Goal: Task Accomplishment & Management: Complete application form

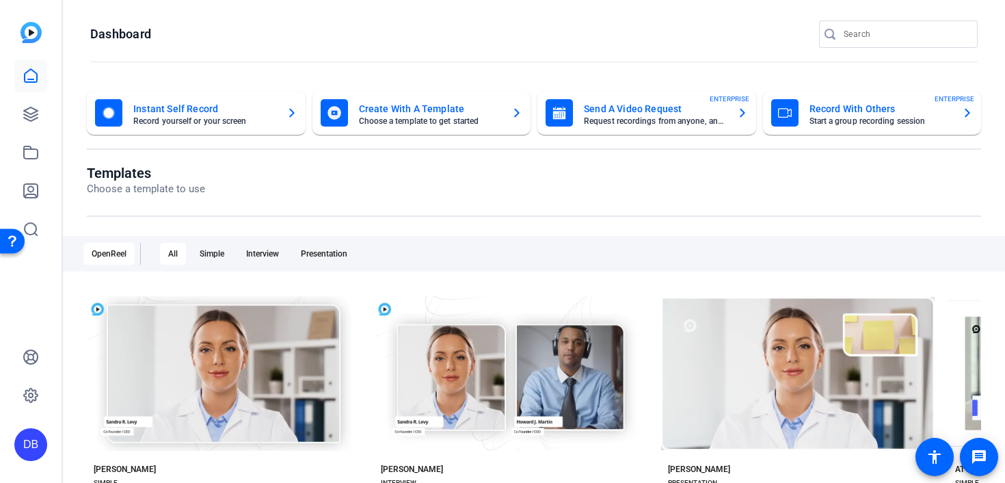
click at [738, 127] on mat-card "Send A Video Request Request recordings from anyone, anywhere ENTERPRISE" at bounding box center [646, 113] width 219 height 44
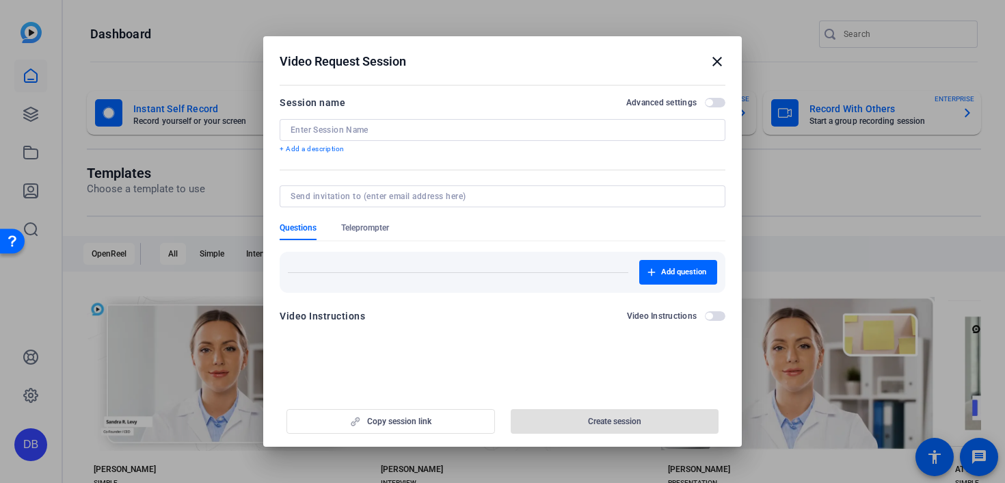
click at [511, 126] on input at bounding box center [503, 129] width 424 height 11
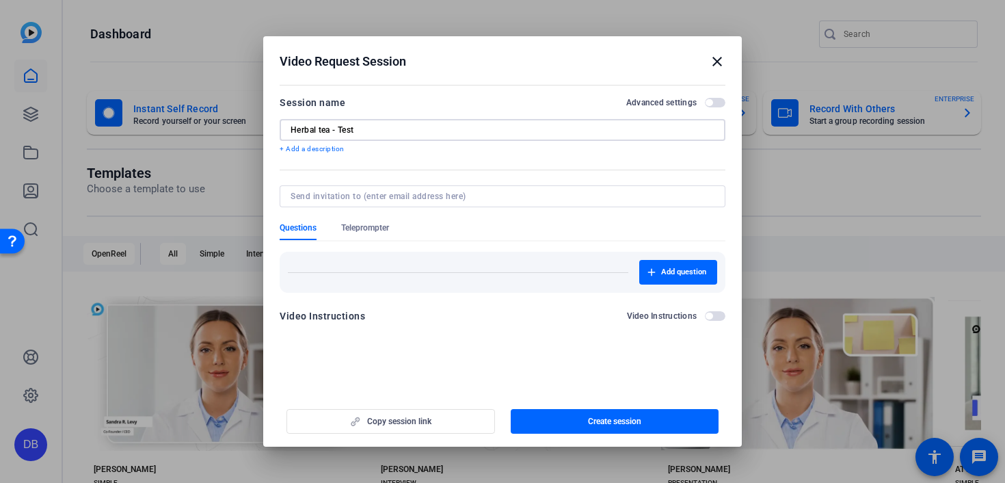
type input "Herbal tea - Test"
click at [449, 193] on input at bounding box center [500, 196] width 418 height 11
type input "[EMAIL_ADDRESS][DOMAIN_NAME]"
click at [384, 232] on form "Session name Advanced settings Herbal tea - Test + Add a description Questions …" at bounding box center [503, 213] width 446 height 238
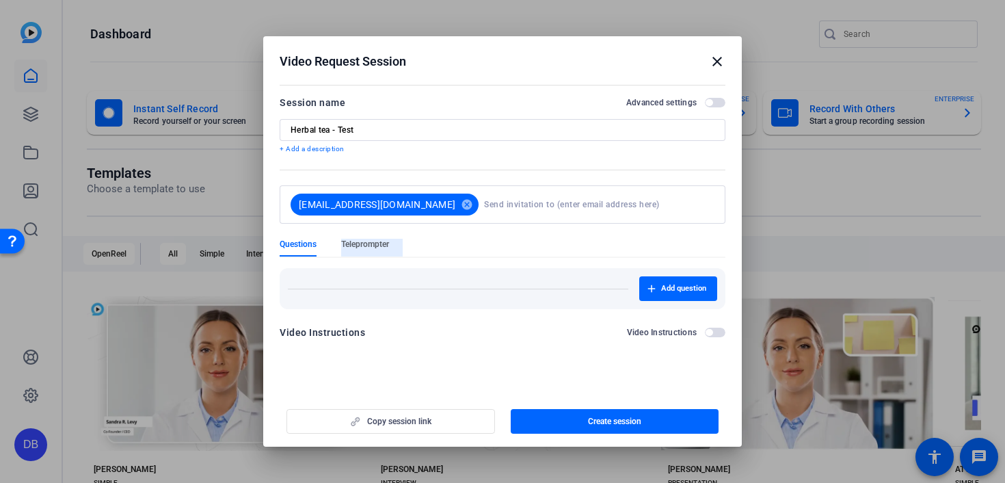
click at [377, 243] on span "Teleprompter" at bounding box center [365, 244] width 48 height 11
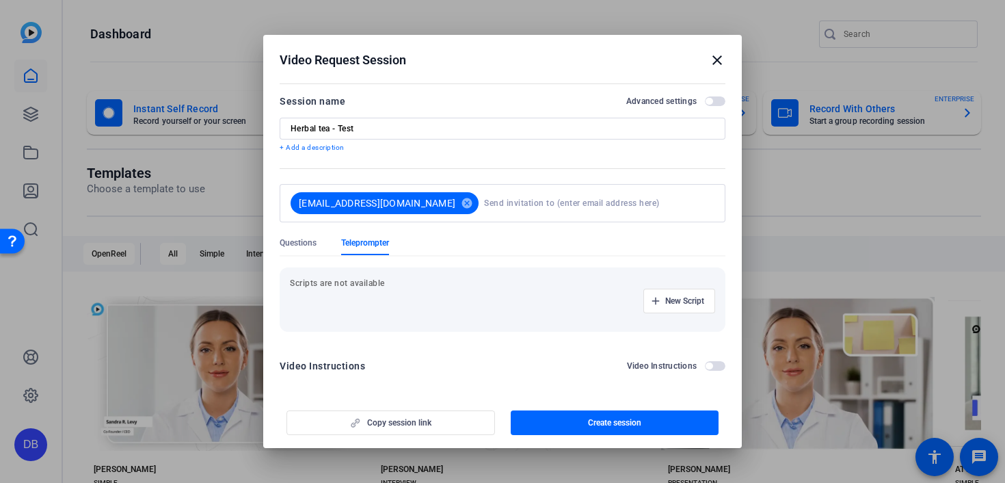
click at [407, 284] on p "Scripts are not available" at bounding box center [502, 283] width 425 height 11
click at [376, 284] on p "Scripts are not available" at bounding box center [502, 283] width 425 height 11
click at [690, 297] on span "New Script" at bounding box center [684, 300] width 39 height 11
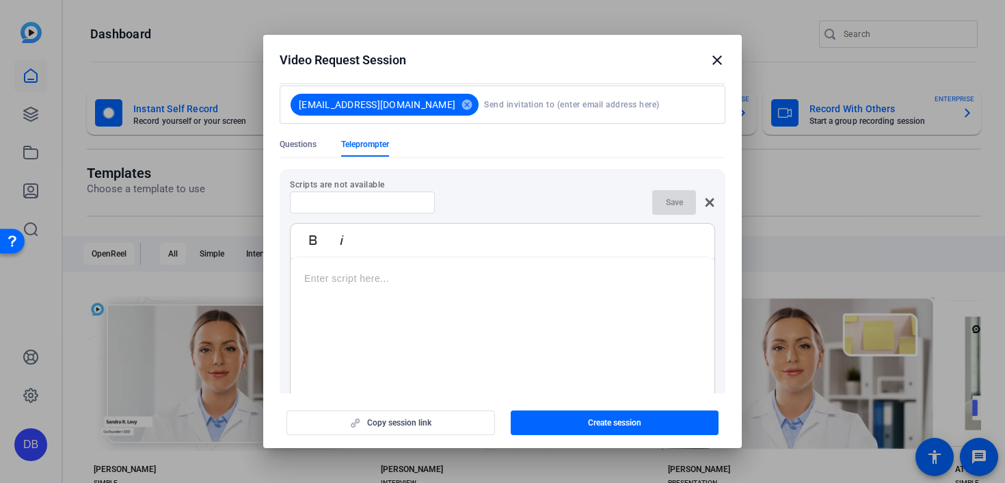
scroll to position [103, 0]
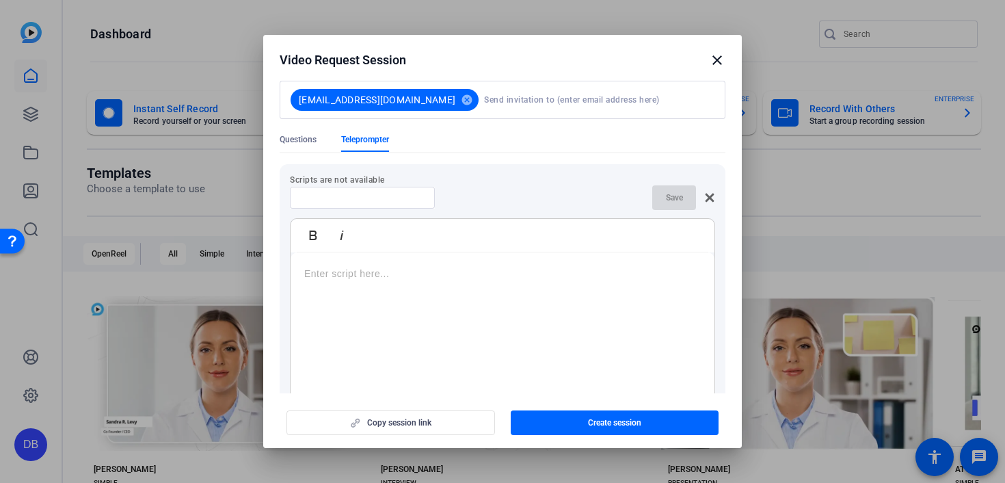
click at [381, 278] on p at bounding box center [502, 273] width 397 height 15
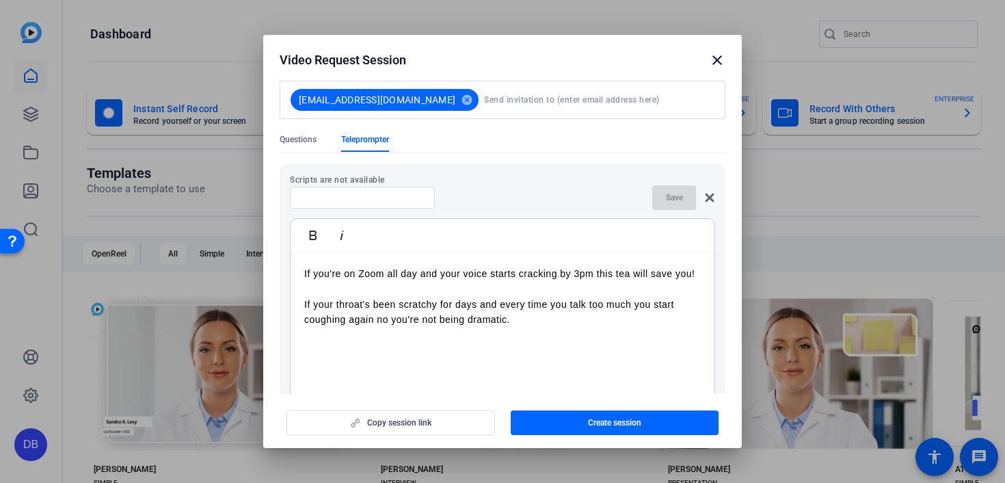
click at [634, 308] on p "If your throat's been scratchy for days and every time you talk too much you st…" at bounding box center [502, 312] width 397 height 31
click at [541, 317] on p "If your throat's been scratchy for days and every time you talk too much you st…" at bounding box center [502, 312] width 397 height 31
click at [461, 332] on p "If your throat's been scratchy for days and every time you talk too much you st…" at bounding box center [502, 320] width 397 height 46
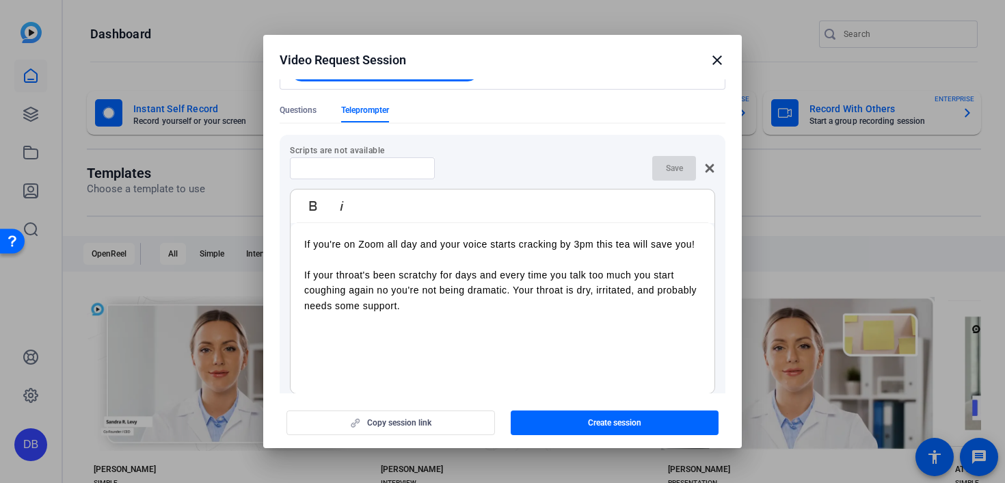
scroll to position [137, 0]
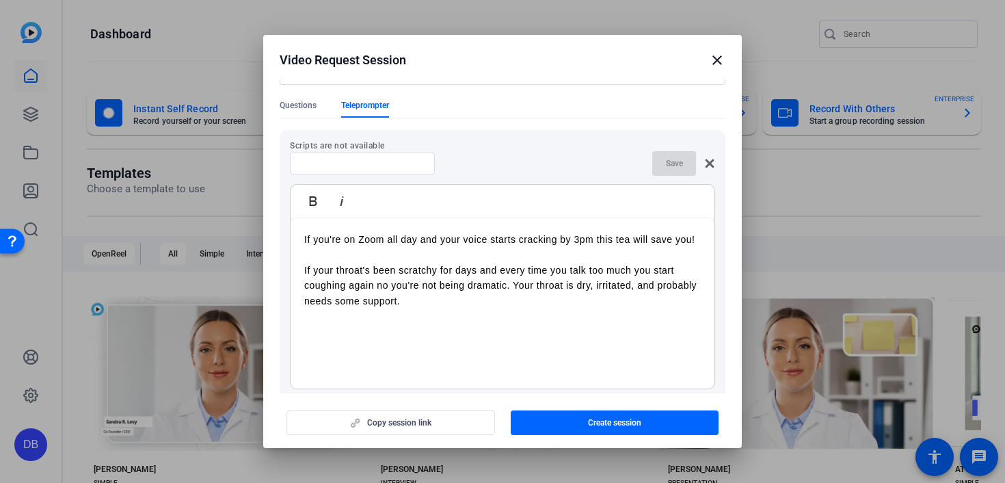
click at [358, 299] on p "If your throat's been scratchy for days and every time you talk too much you st…" at bounding box center [502, 286] width 397 height 46
click at [422, 307] on p "If your throat's been scratchy for days and every time you talk too much you st…" at bounding box center [502, 286] width 397 height 46
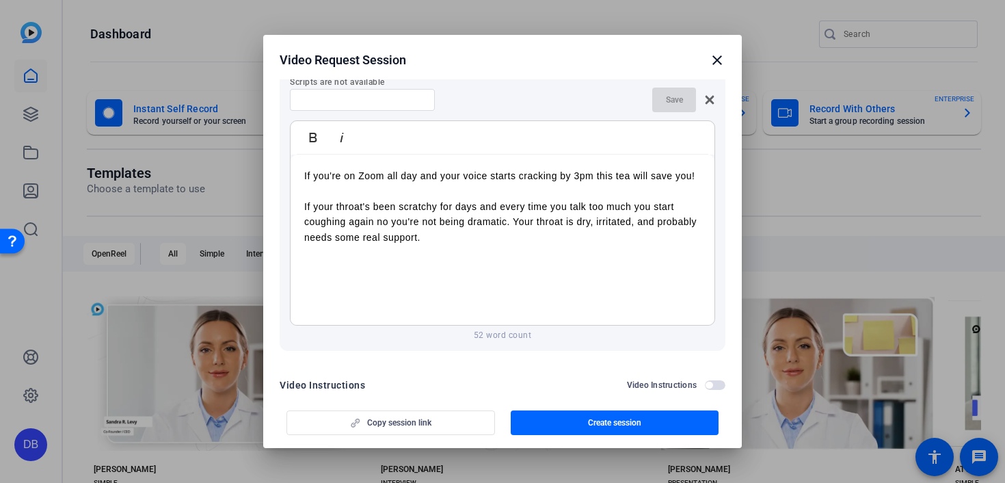
scroll to position [202, 0]
drag, startPoint x: 481, startPoint y: 271, endPoint x: 513, endPoint y: 310, distance: 51.5
click at [481, 271] on p "And if you're like me constantly talking, on Zoom calls," at bounding box center [502, 266] width 397 height 15
click at [566, 269] on p "And if you're like me constantly talking on Zoom calls," at bounding box center [502, 266] width 397 height 15
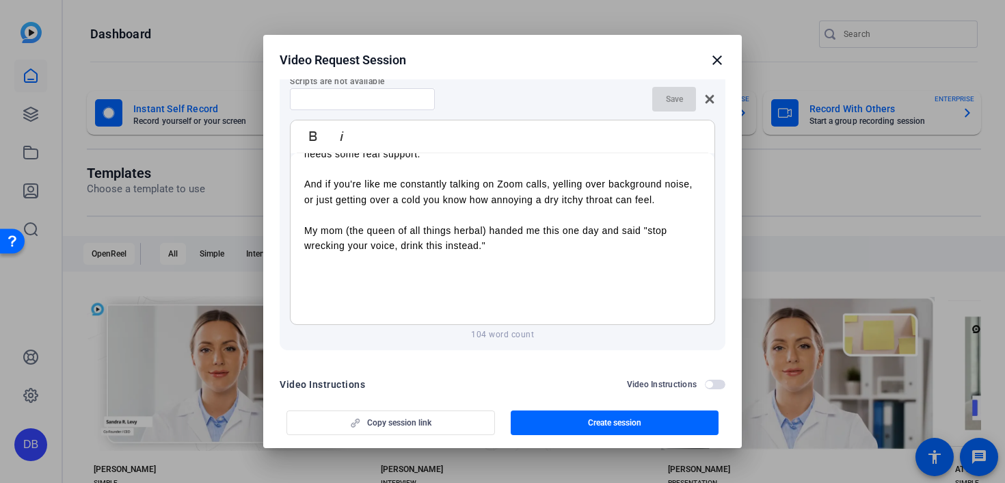
scroll to position [86, 0]
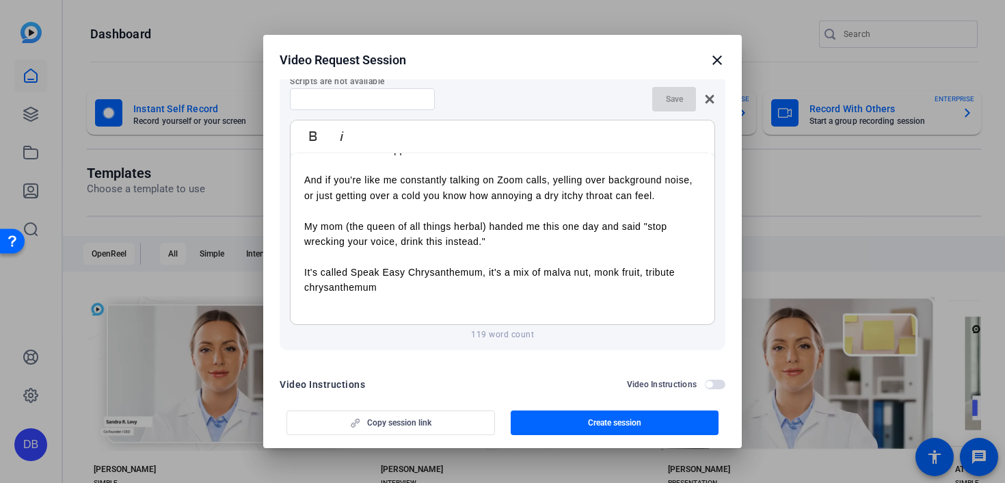
click at [457, 299] on p at bounding box center [502, 302] width 397 height 15
click at [446, 290] on p "It's called Speak Easy Chrysanthemum, it's a mix of malva nut, monk fruit, trib…" at bounding box center [502, 280] width 397 height 31
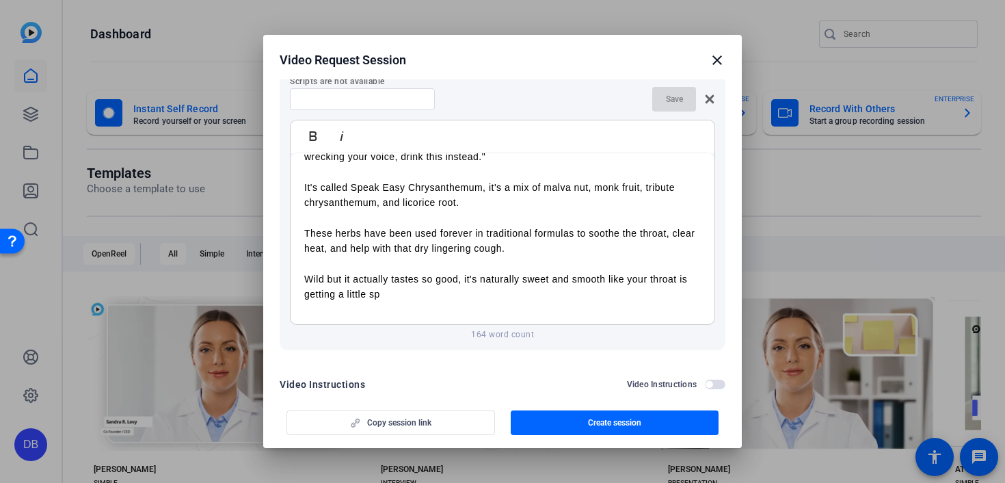
scroll to position [172, 0]
drag, startPoint x: 608, startPoint y: 276, endPoint x: 619, endPoint y: 287, distance: 15.0
click at [619, 287] on p "Wild but it actually tastes so good, it's naturally sweet and smooth like your …" at bounding box center [502, 286] width 397 height 31
click at [431, 279] on p "Wild but it actually tastes so good, it's naturally sweet and soothing" at bounding box center [502, 278] width 397 height 15
click at [573, 279] on p "Wild but it actually tastes so good, it's naturally sweet and soothing" at bounding box center [502, 278] width 397 height 15
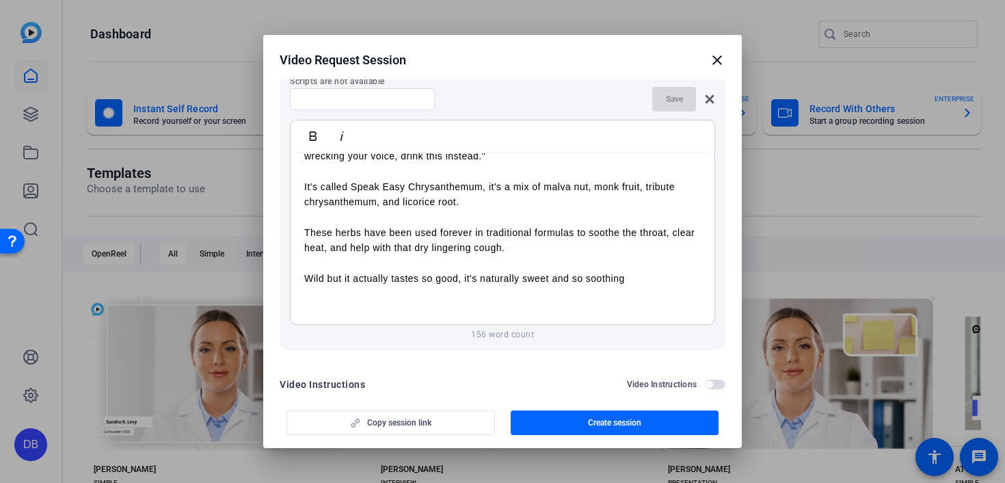
click at [641, 275] on p "Wild but it actually tastes so good, it's naturally sweet and so soothing" at bounding box center [502, 278] width 397 height 15
click at [431, 274] on p "Wild but it actually tastes so good, it's naturally sweet and so soothing on my…" at bounding box center [502, 278] width 397 height 15
click at [407, 298] on p at bounding box center [502, 293] width 397 height 15
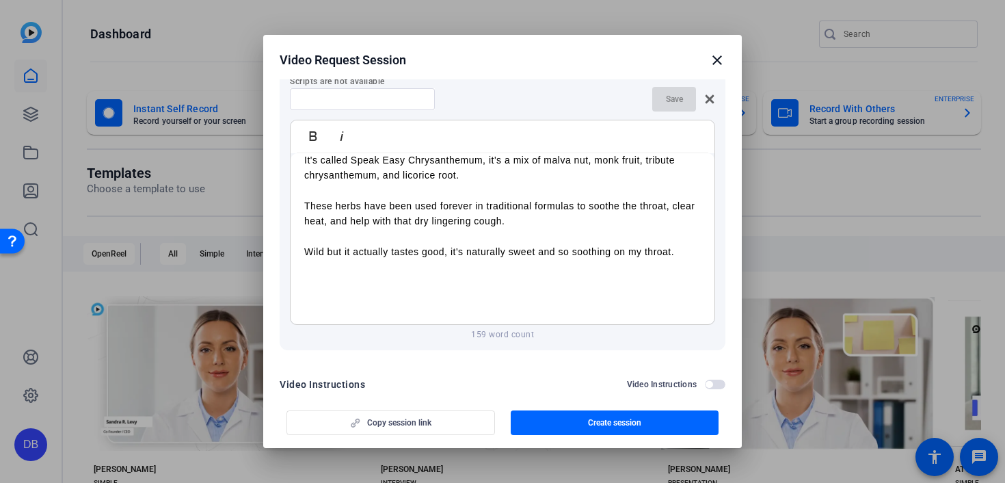
scroll to position [199, 0]
click at [403, 277] on p "I drink it cold brewed during the day or" at bounding box center [502, 281] width 397 height 15
drag, startPoint x: 516, startPoint y: 283, endPoint x: 471, endPoint y: 279, distance: 45.3
click at [471, 279] on p "I drink it cold brewed before bed or sip it warmduring the day or" at bounding box center [502, 281] width 397 height 15
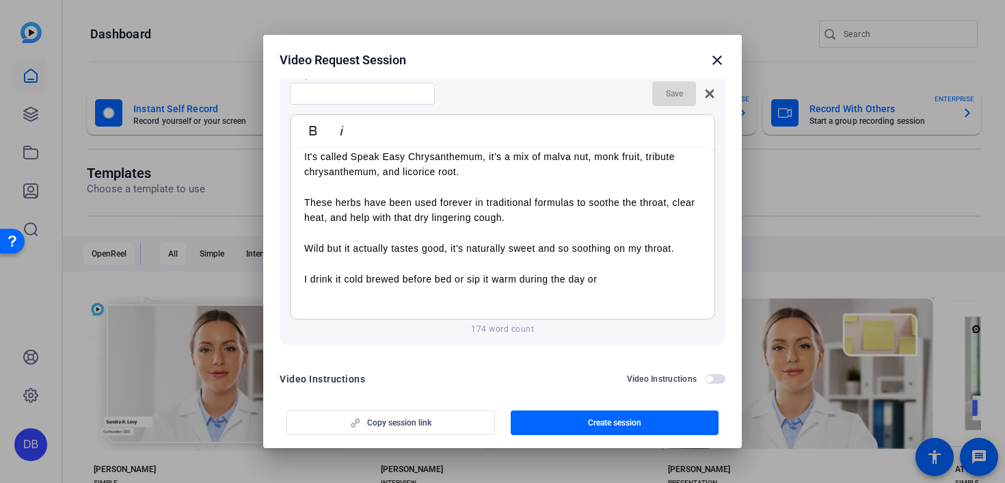
scroll to position [204, 0]
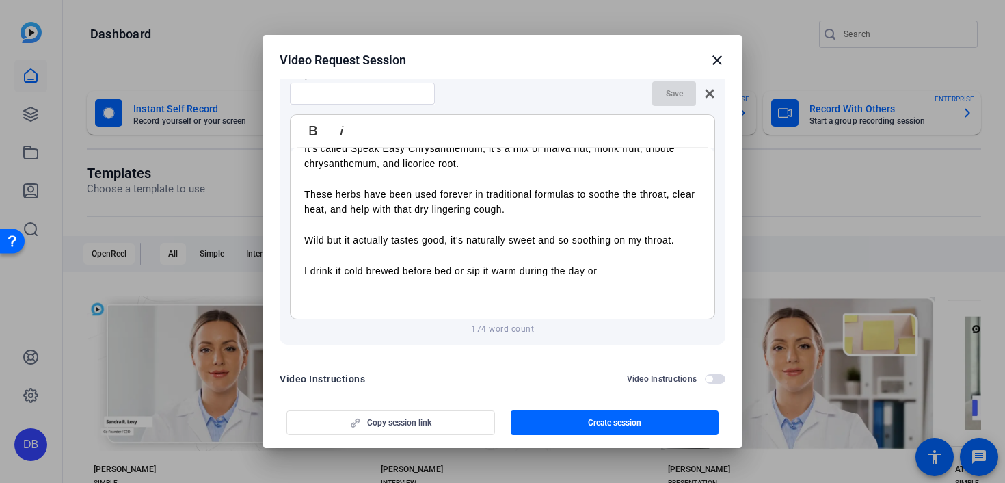
click at [311, 268] on p "I drink it cold brewed before bed or sip it warm during the day or" at bounding box center [502, 270] width 397 height 15
drag, startPoint x: 518, startPoint y: 273, endPoint x: 376, endPoint y: 266, distance: 142.4
click at [376, 266] on p "I like to drink it cold brewed before bed or sip it warm during the day or" at bounding box center [502, 270] width 397 height 15
drag, startPoint x: 592, startPoint y: 270, endPoint x: 481, endPoint y: 273, distance: 110.8
click at [481, 273] on p "I like to drink it hot throughout the day warm during the day or" at bounding box center [502, 270] width 397 height 15
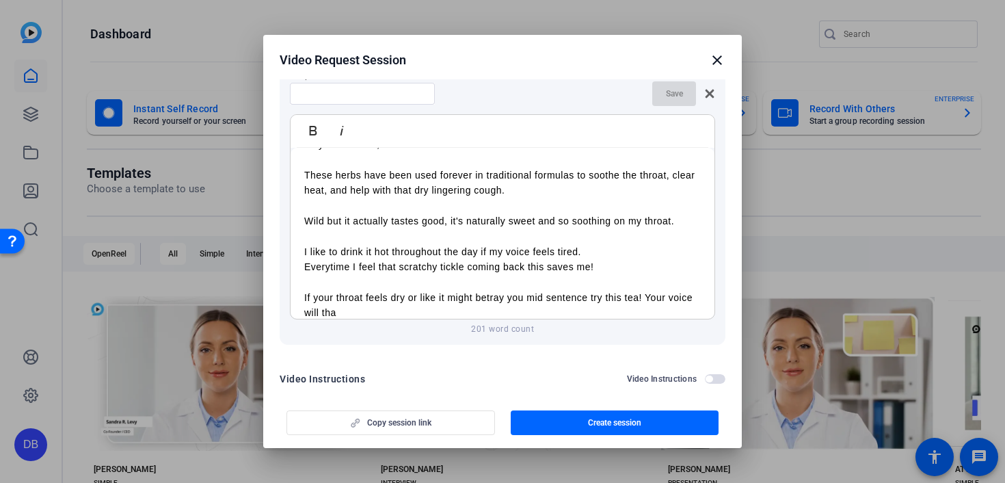
scroll to position [226, 0]
click at [643, 293] on p "If your throat feels dry or like it might betray you mid sentence try this tea!…" at bounding box center [502, 303] width 397 height 31
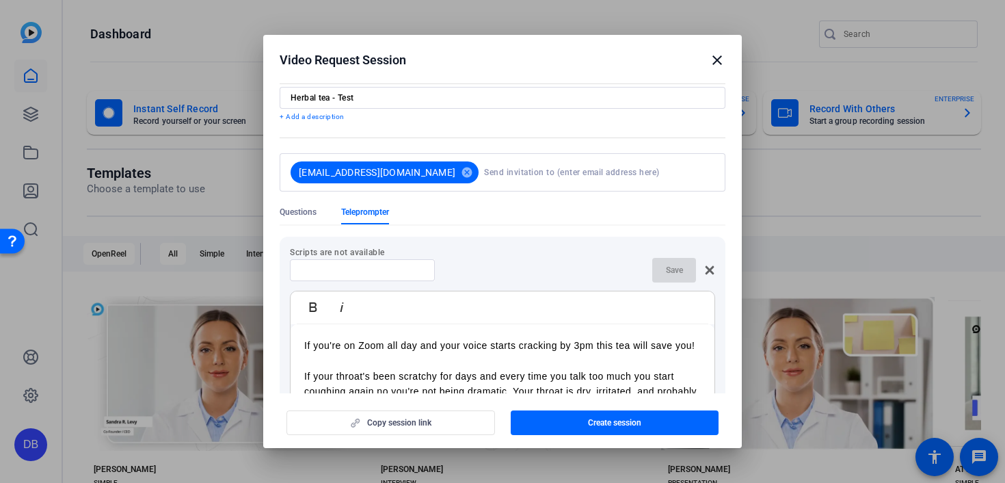
scroll to position [0, 0]
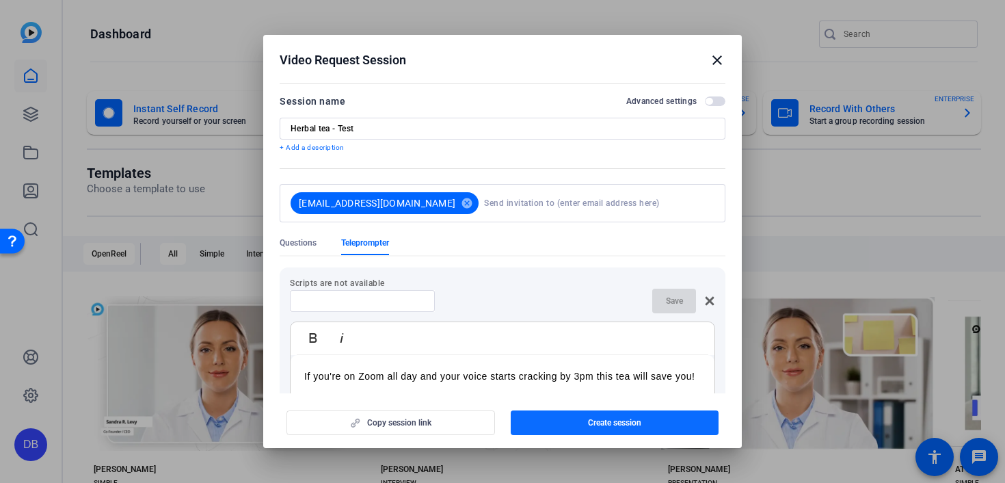
click at [582, 422] on span "button" at bounding box center [615, 422] width 209 height 33
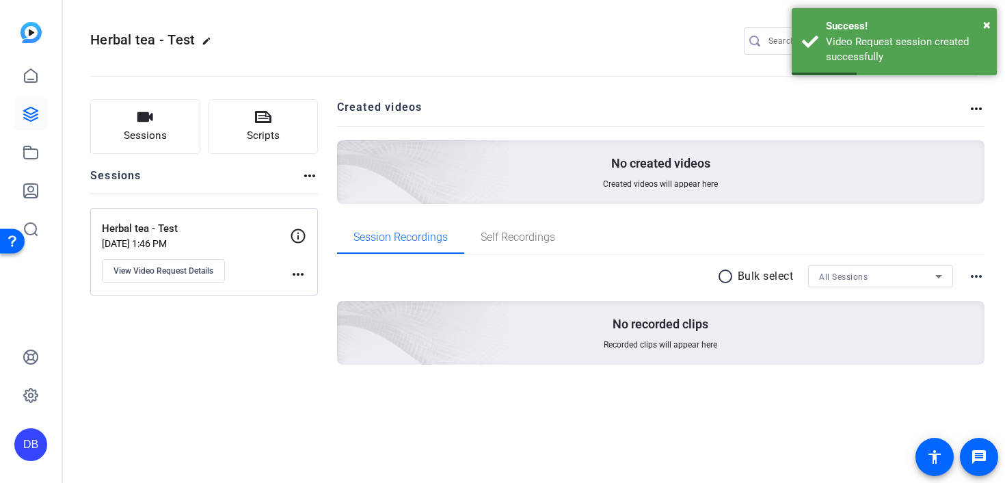
click at [304, 274] on mat-icon "more_horiz" at bounding box center [298, 274] width 16 height 16
